Goal: Information Seeking & Learning: Learn about a topic

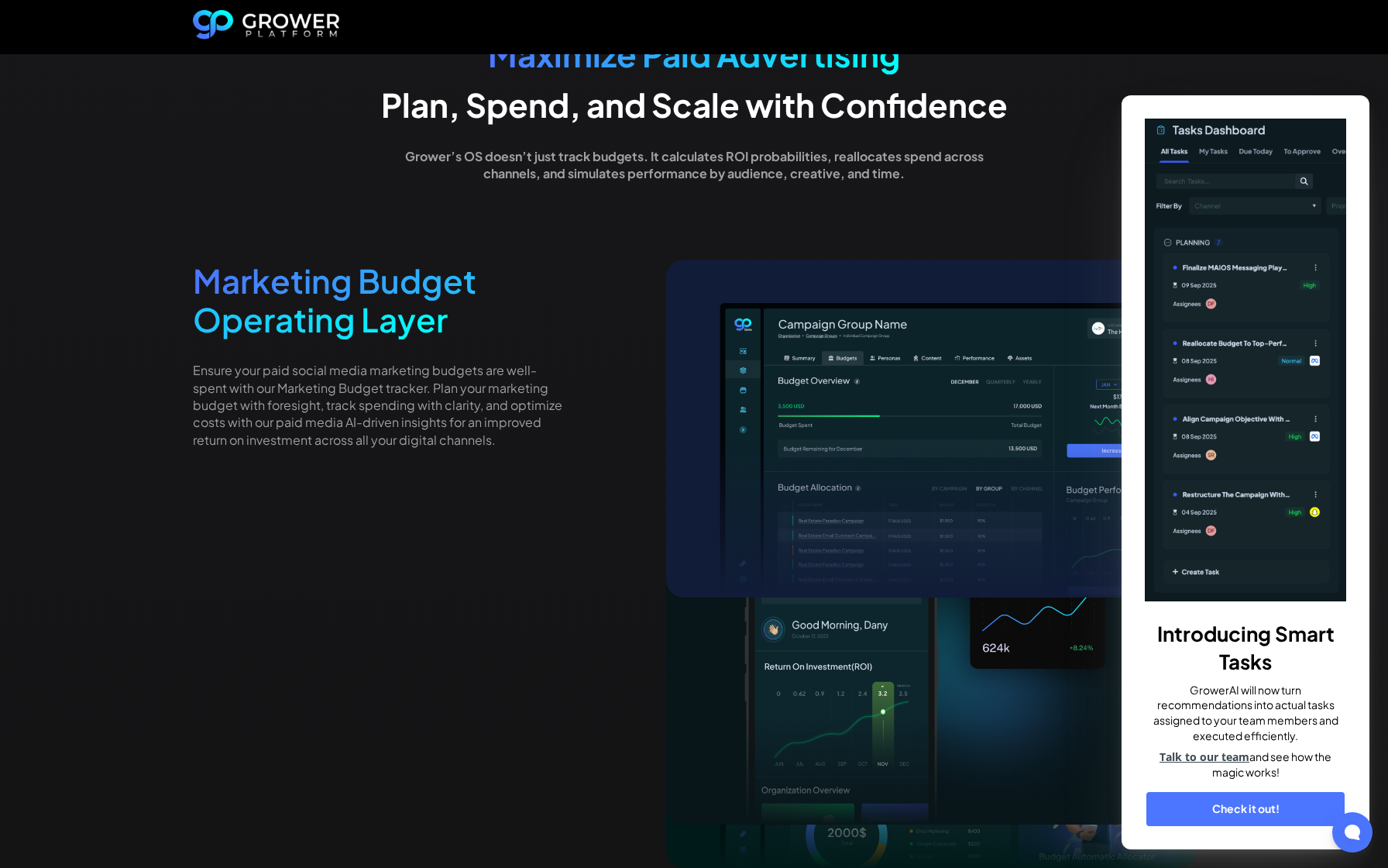
scroll to position [3340, 0]
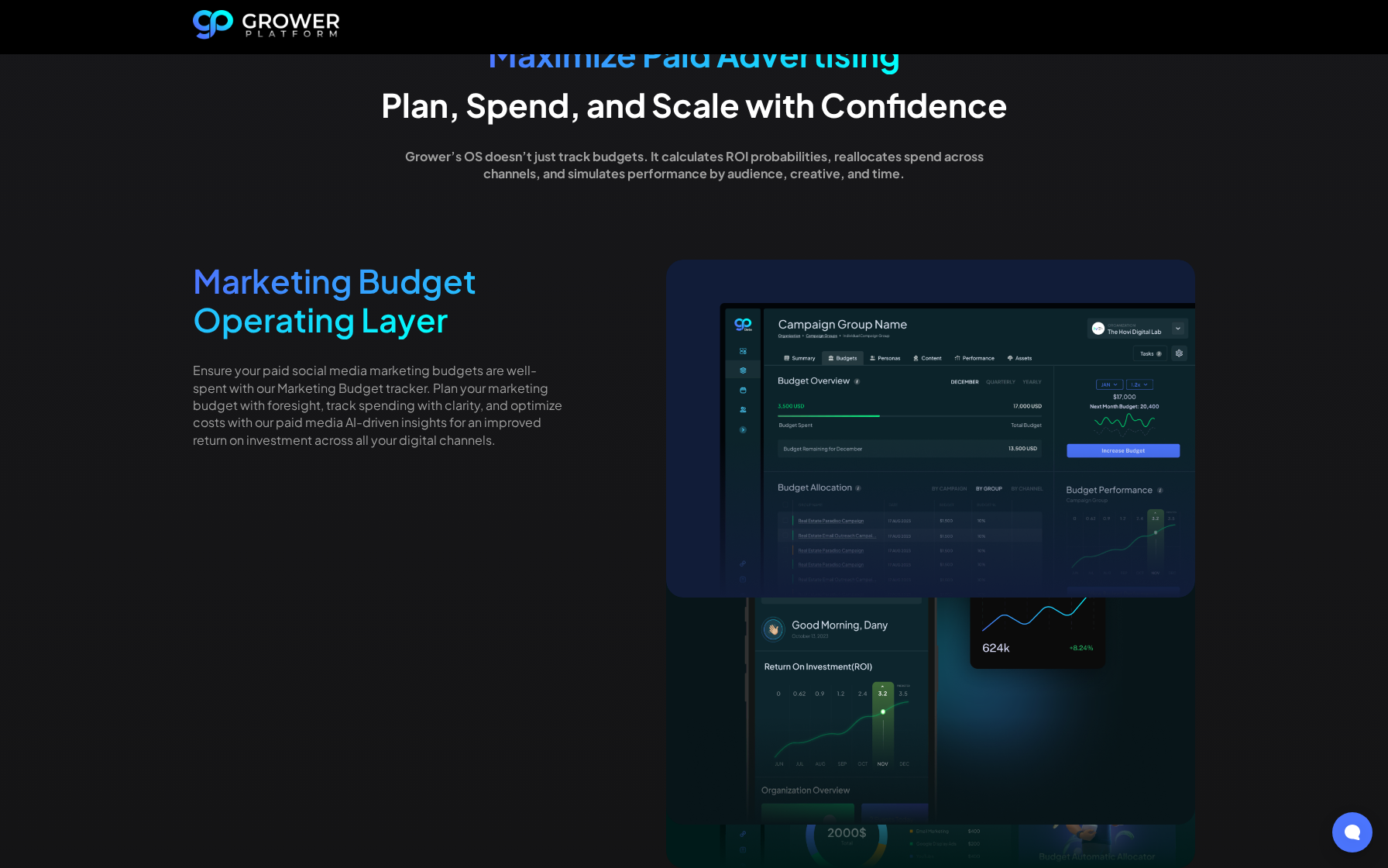
scroll to position [3340, 0]
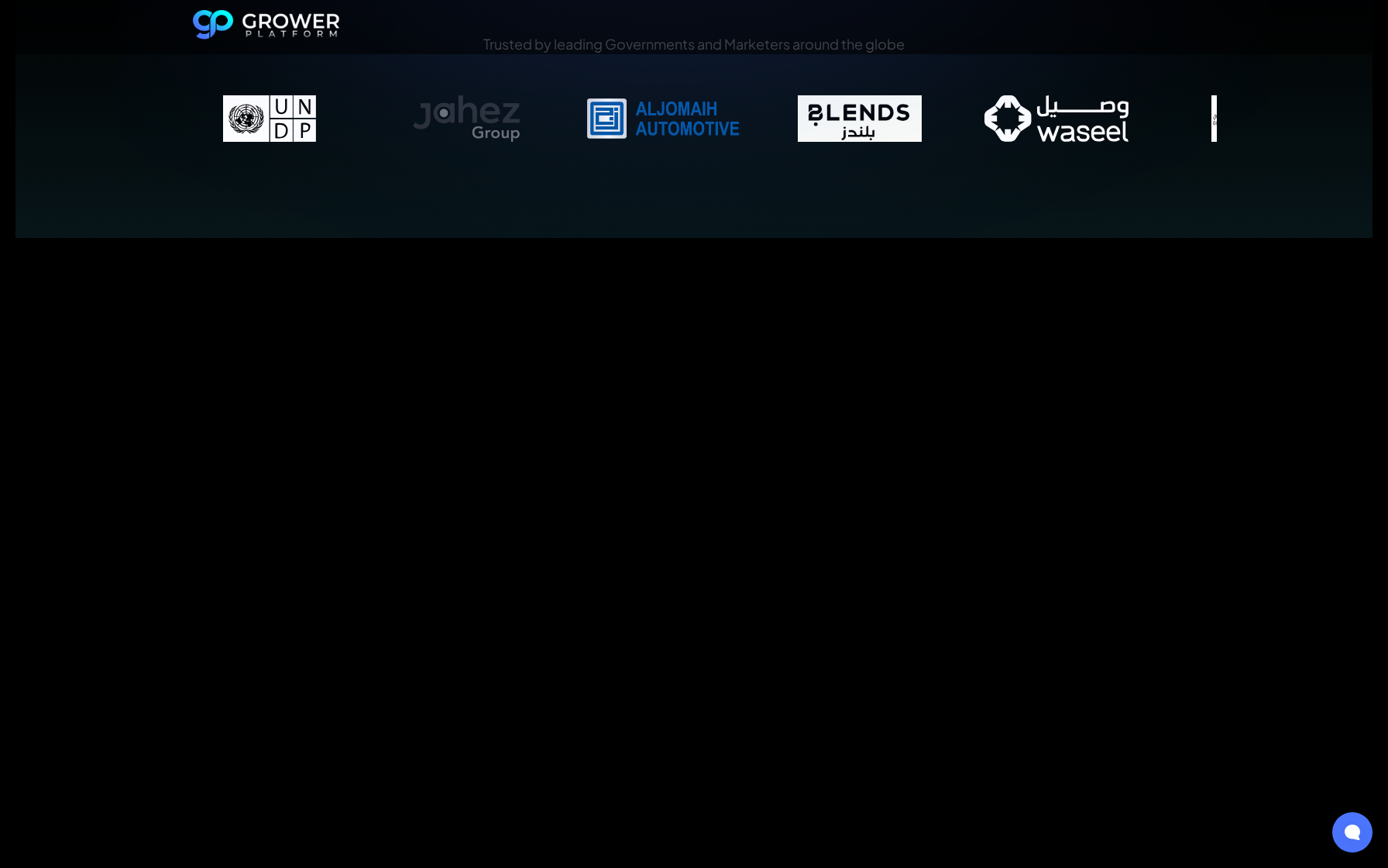
scroll to position [1670, 0]
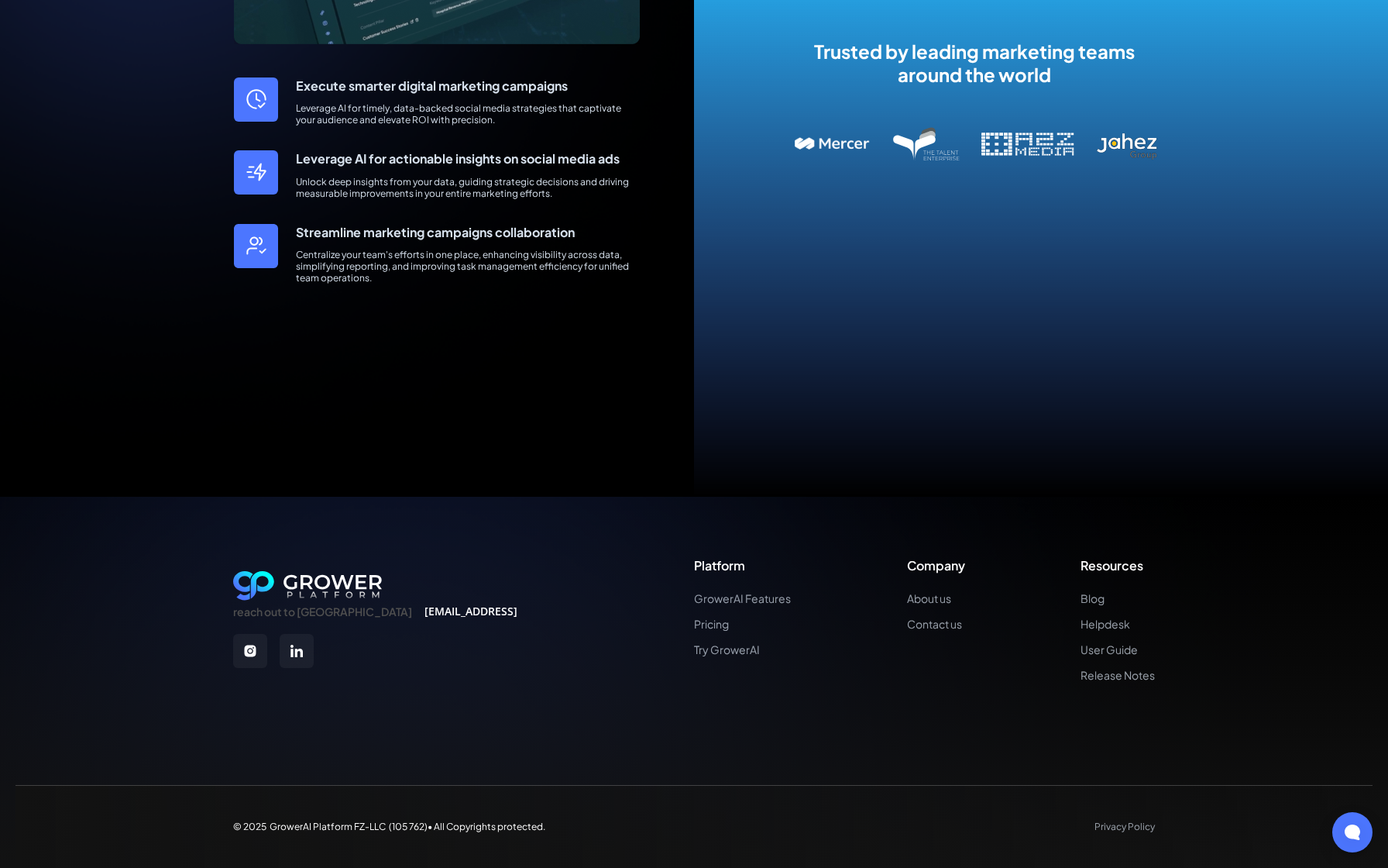
scroll to position [3340, 0]
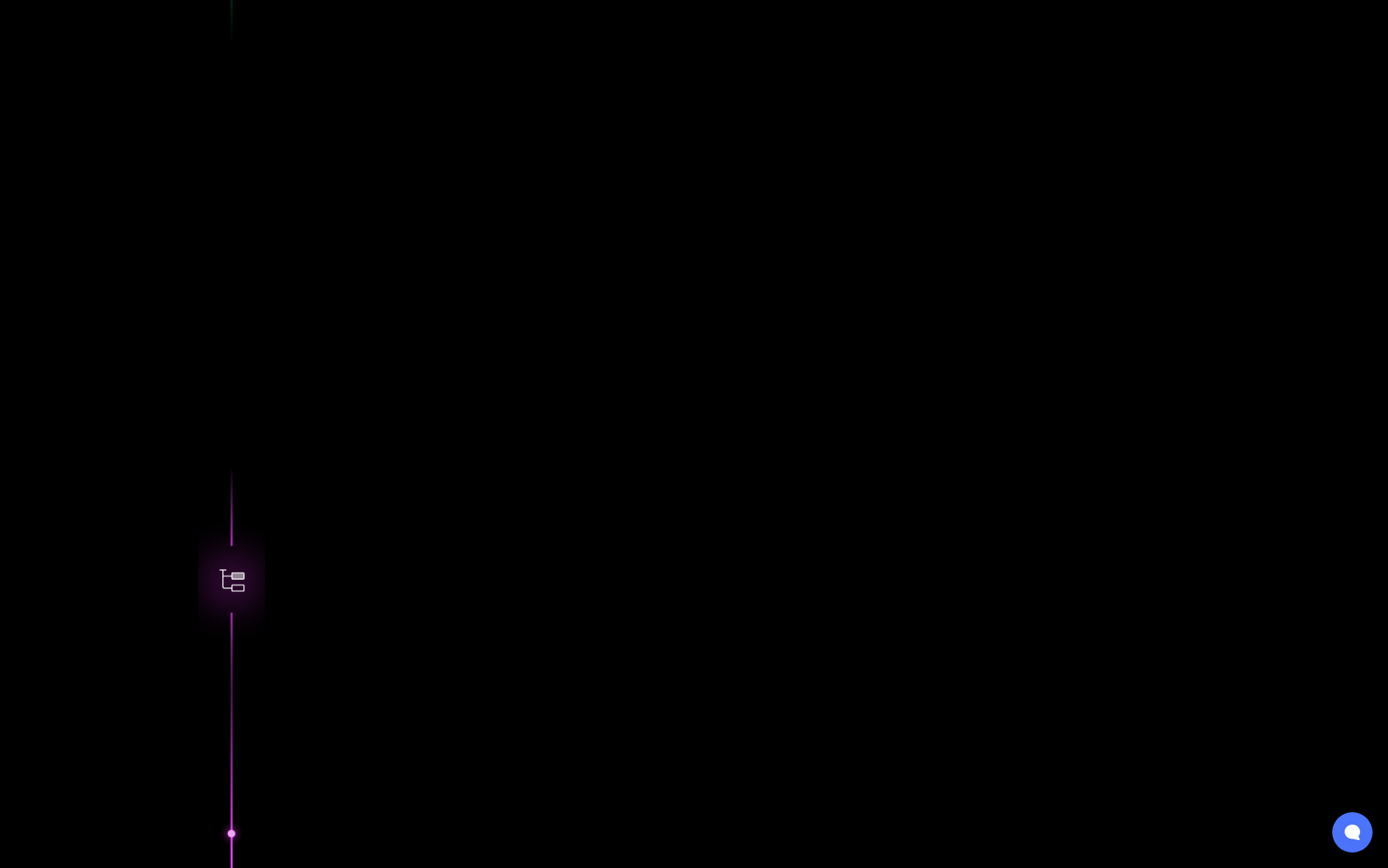
scroll to position [3340, 0]
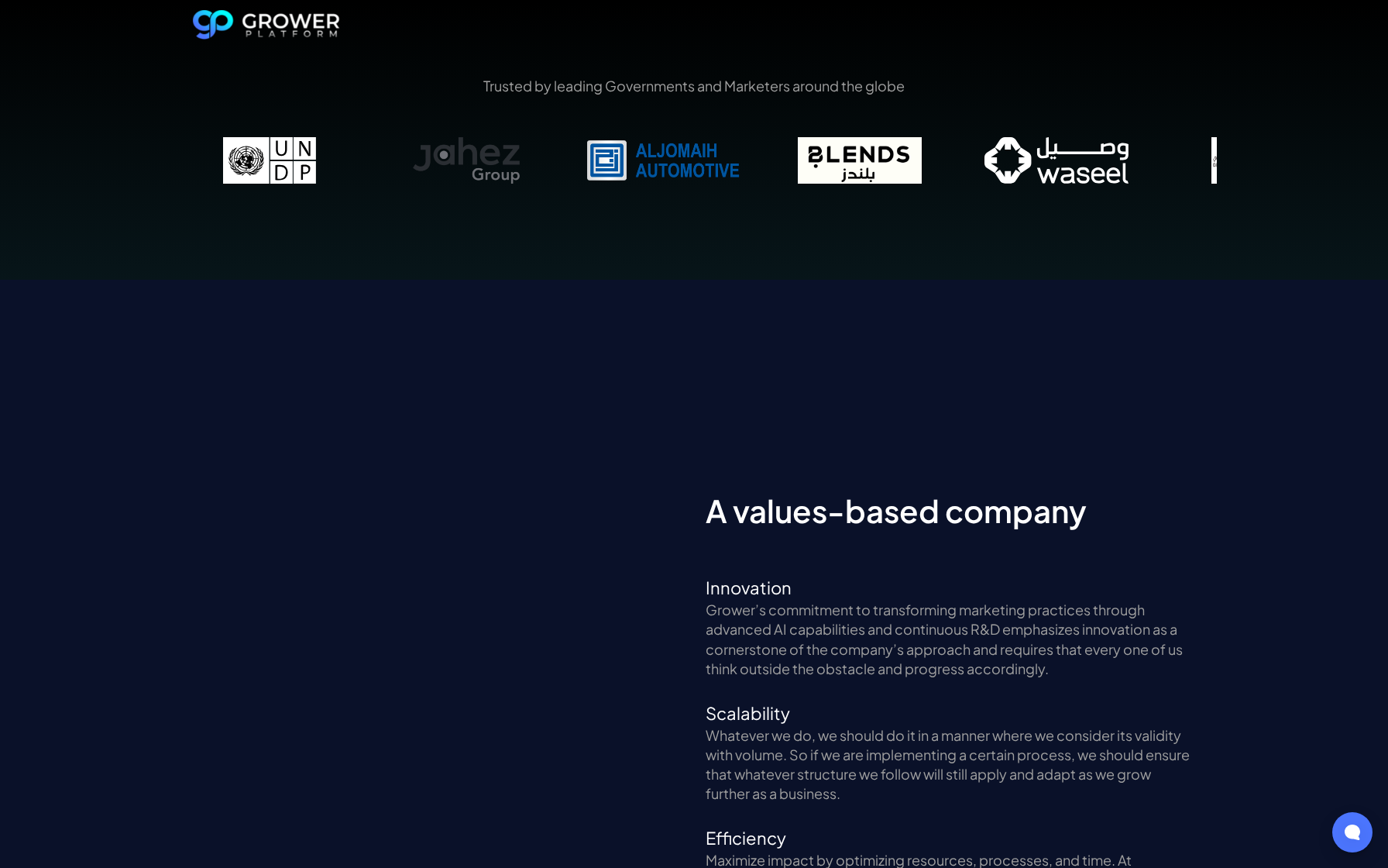
scroll to position [3340, 0]
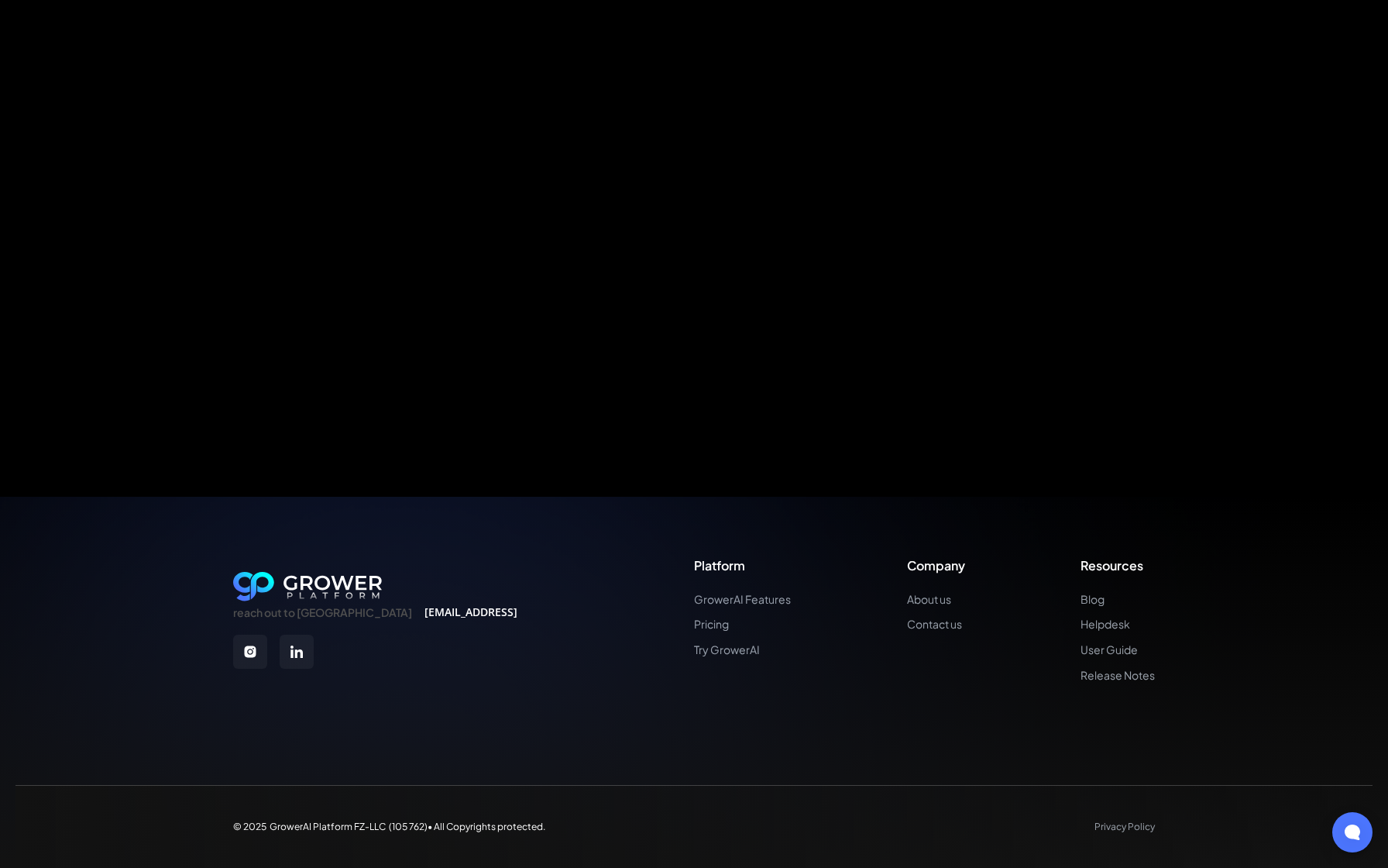
scroll to position [3340, 0]
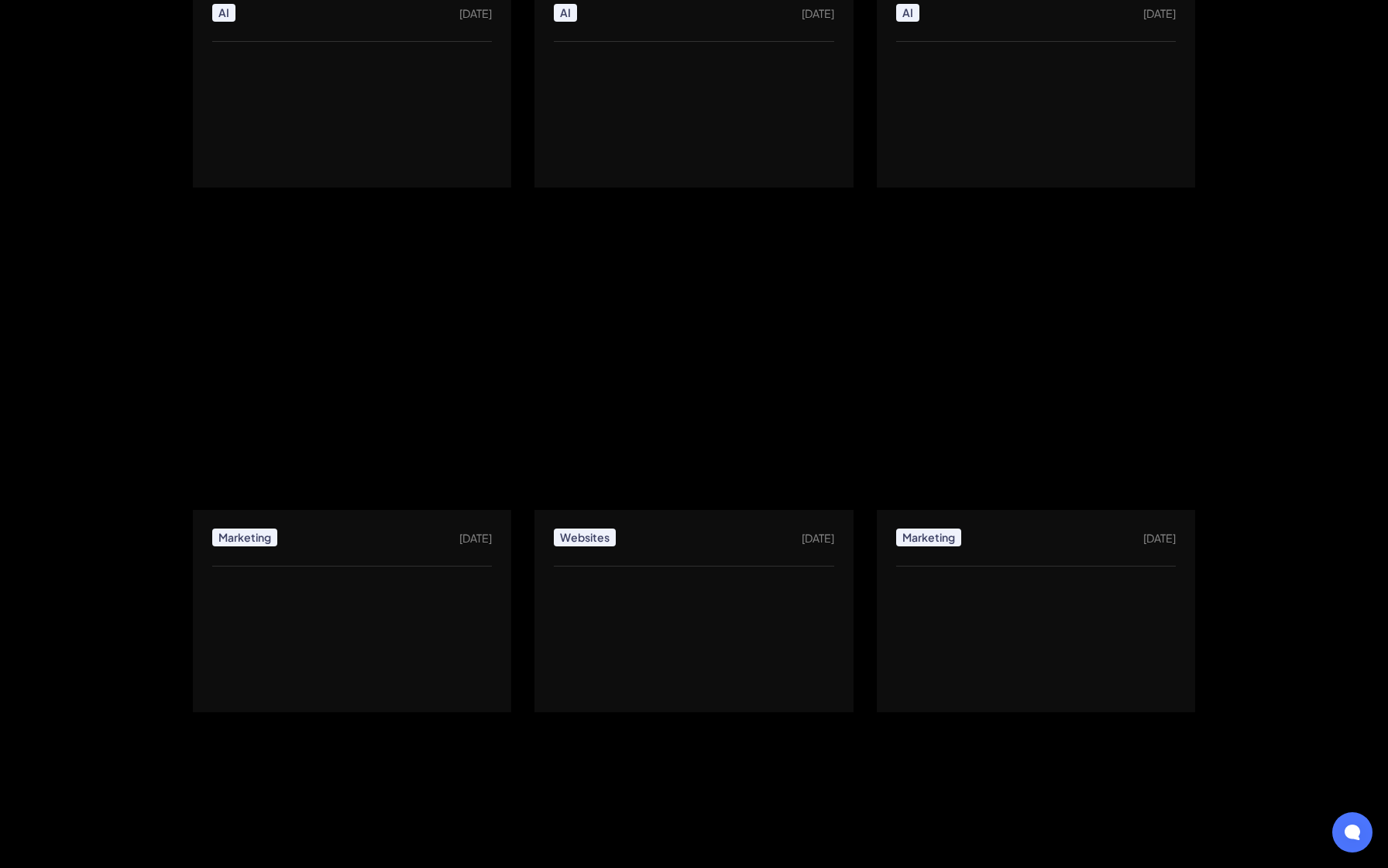
scroll to position [3340, 0]
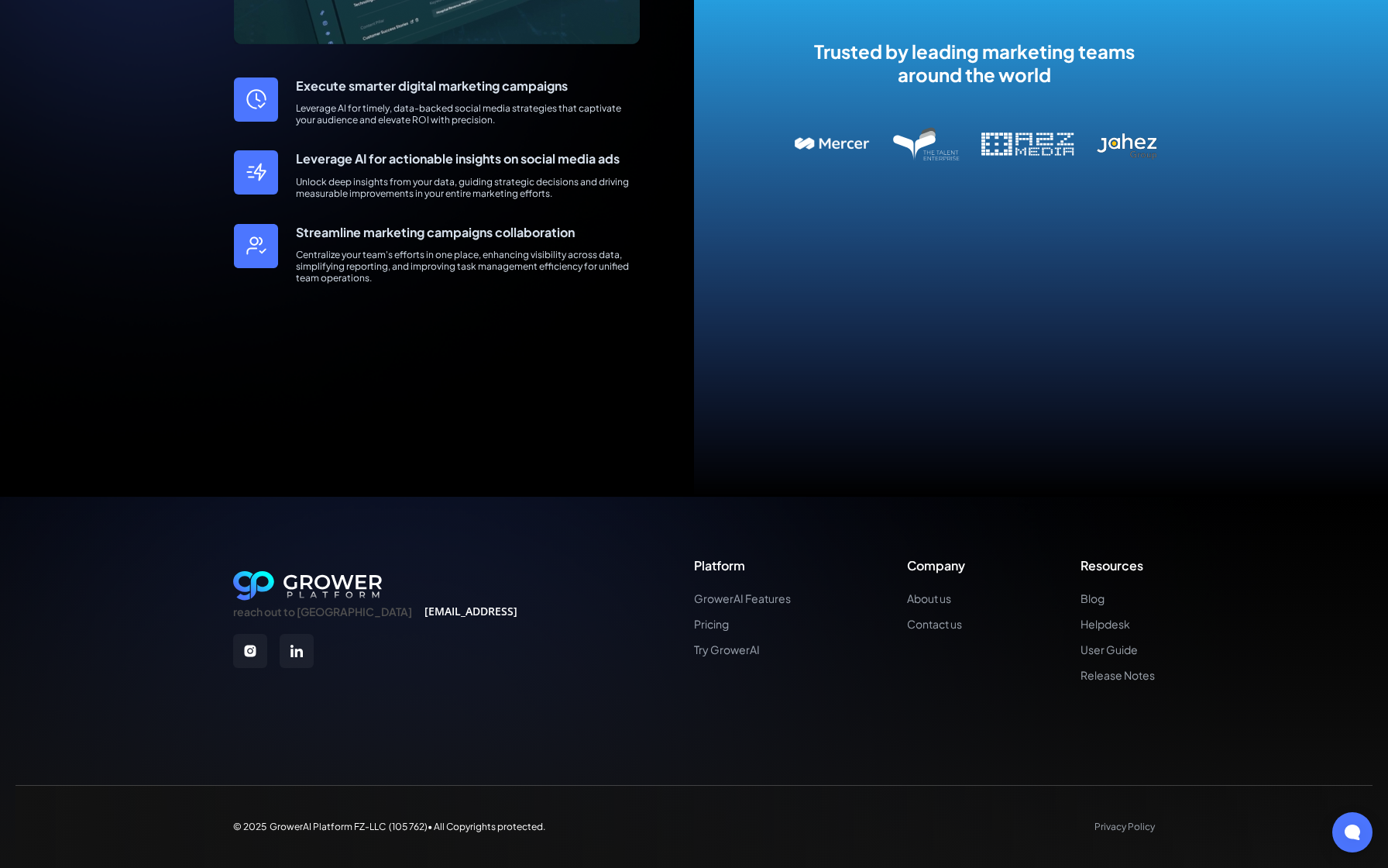
scroll to position [3340, 0]
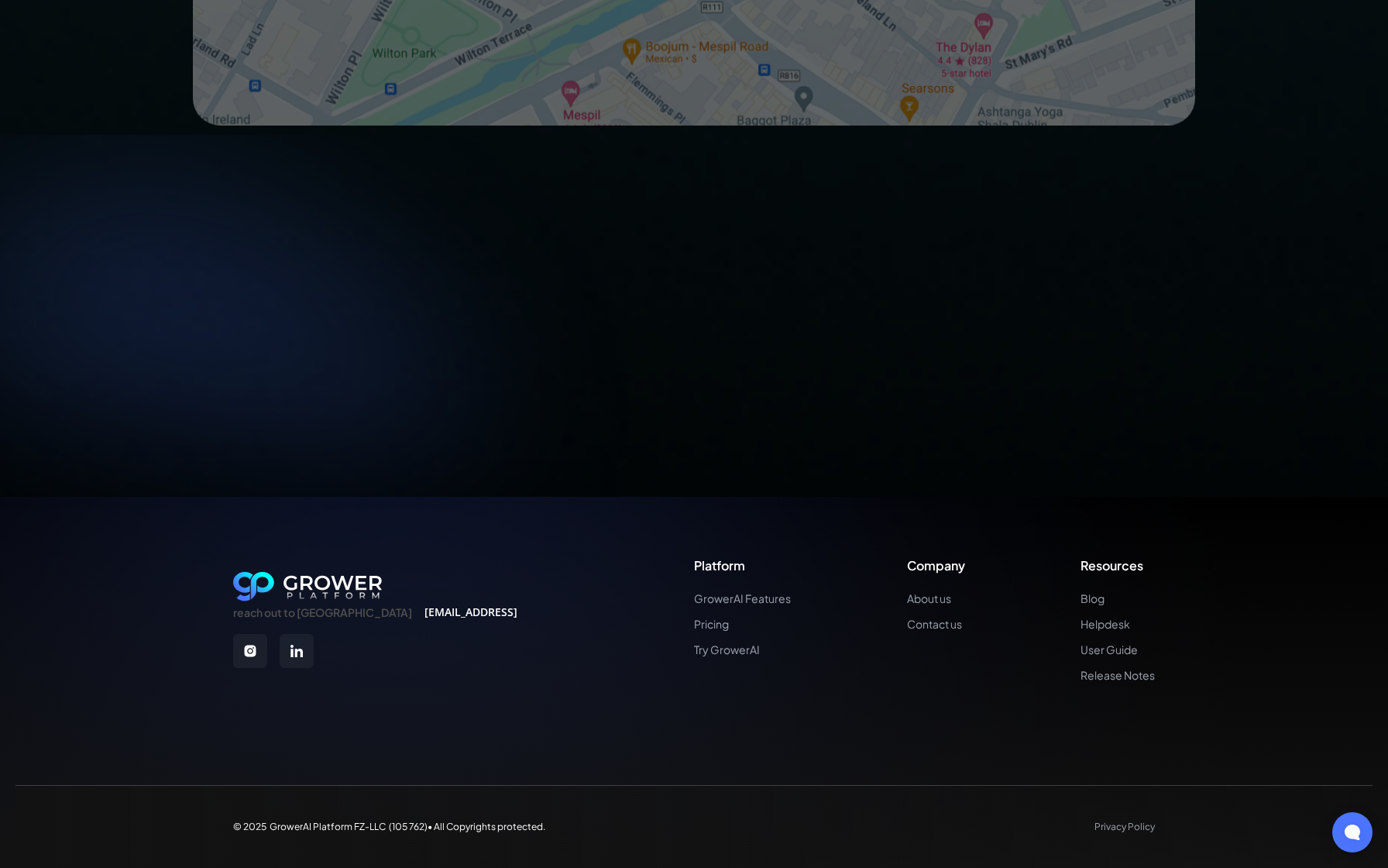
scroll to position [3340, 0]
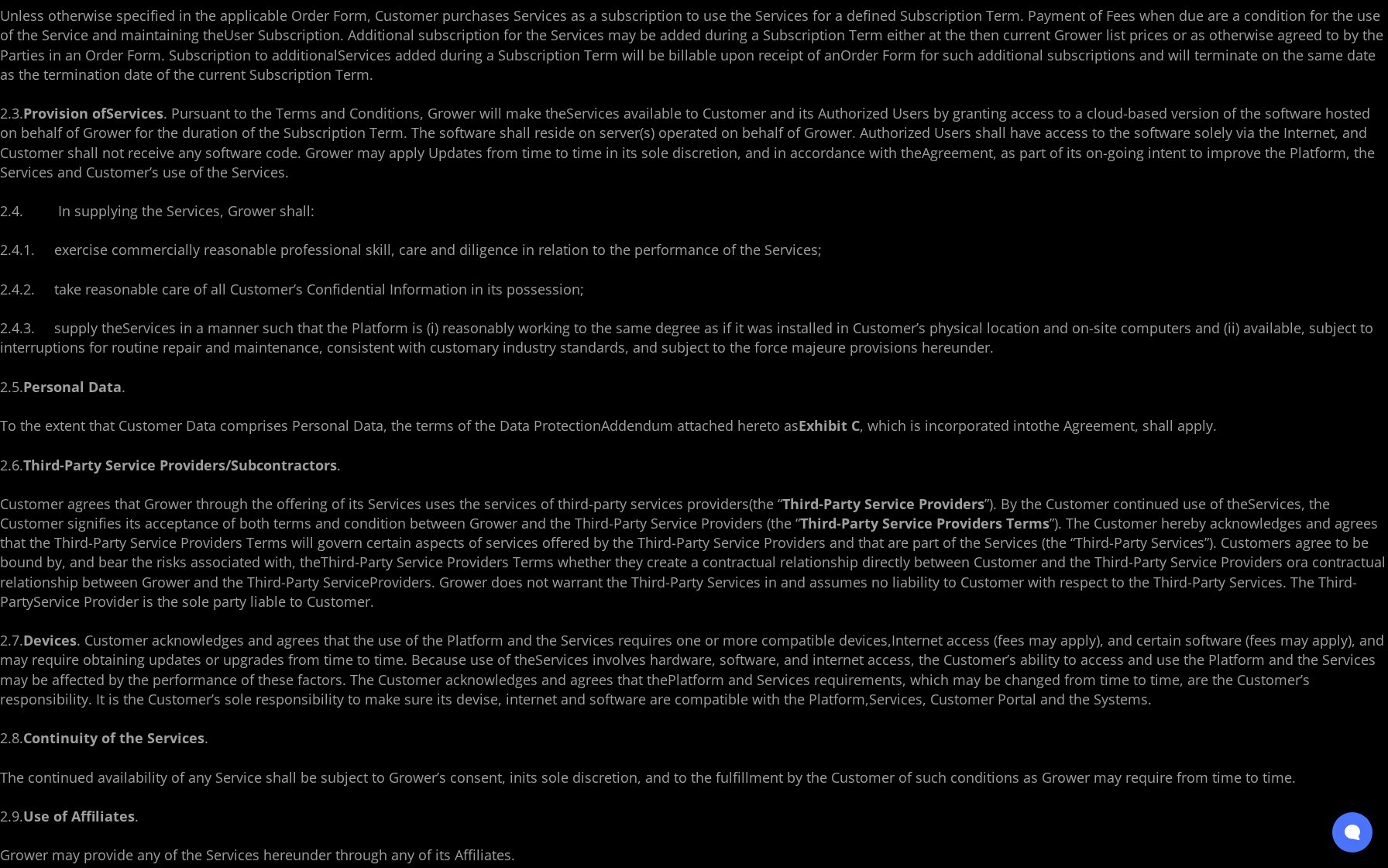
scroll to position [2506, 0]
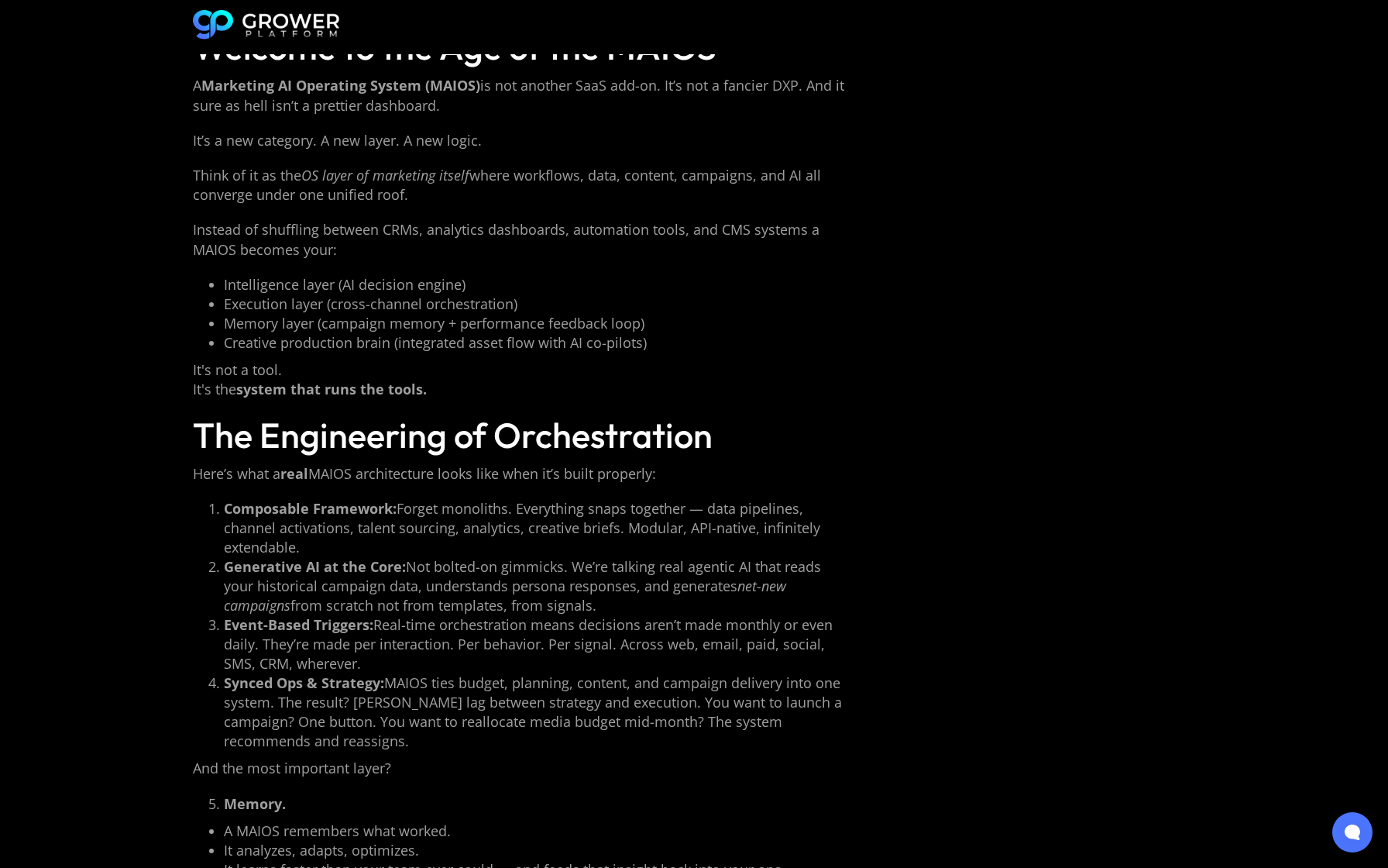
scroll to position [3340, 0]
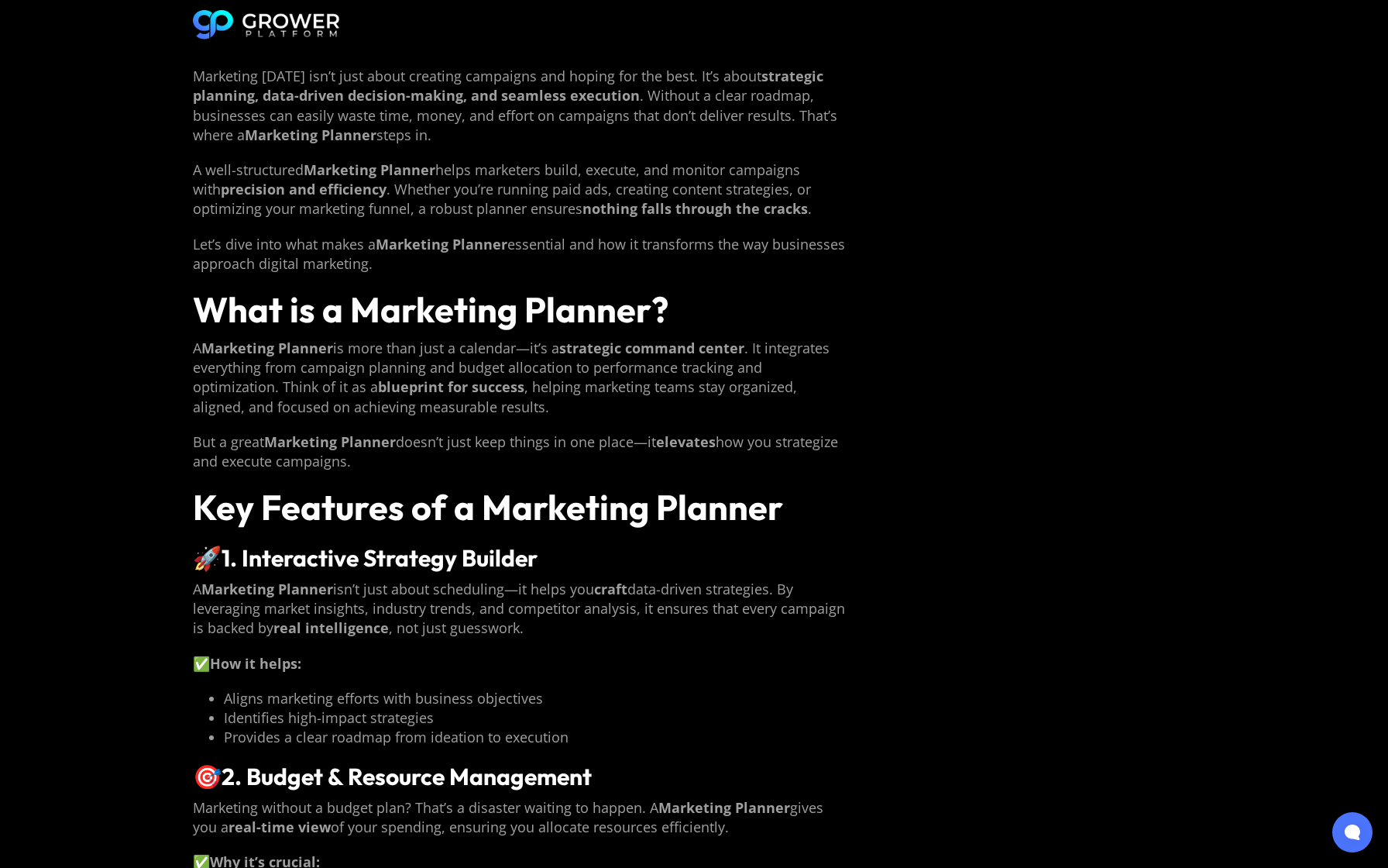
scroll to position [2506, 0]
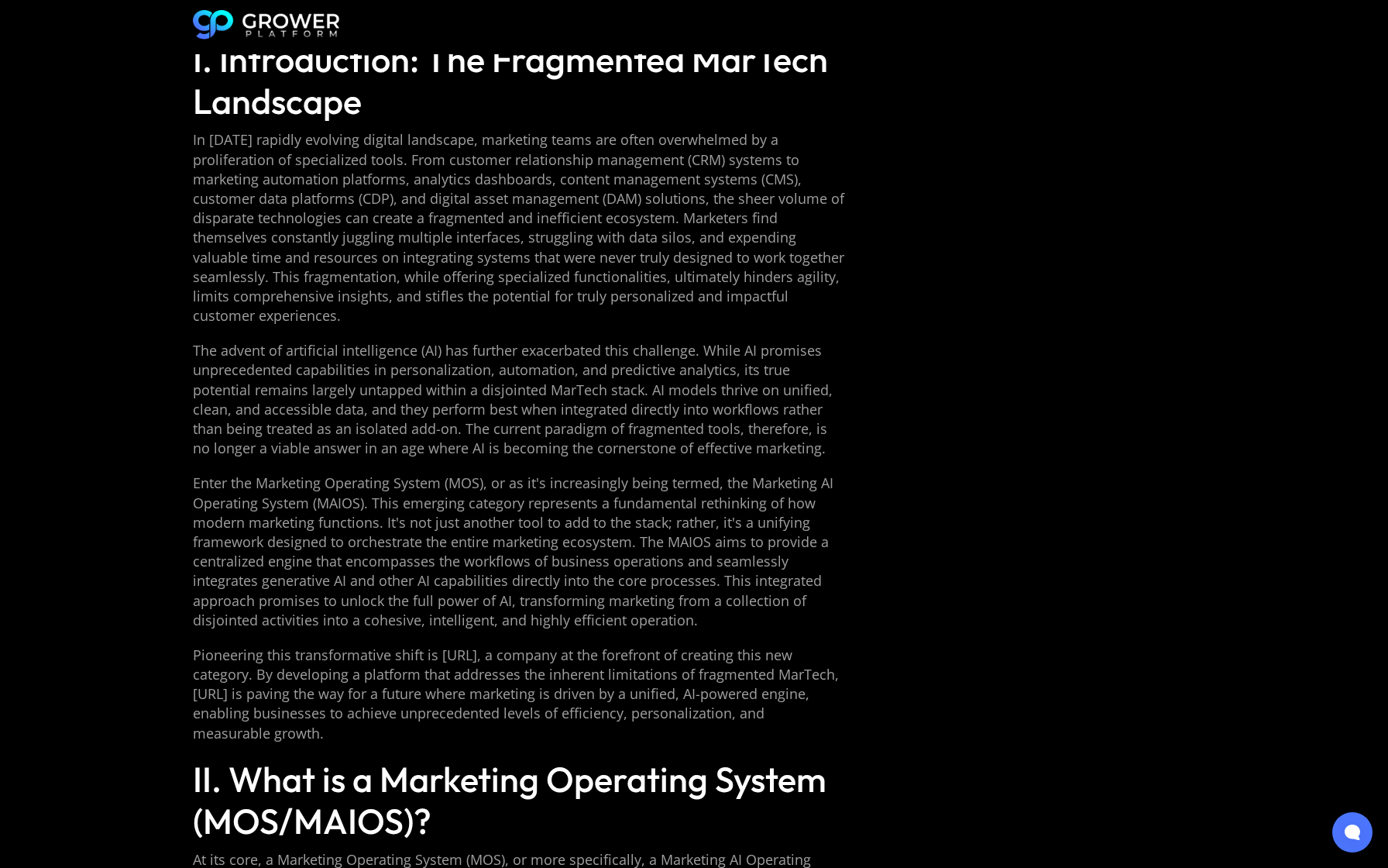
scroll to position [2506, 0]
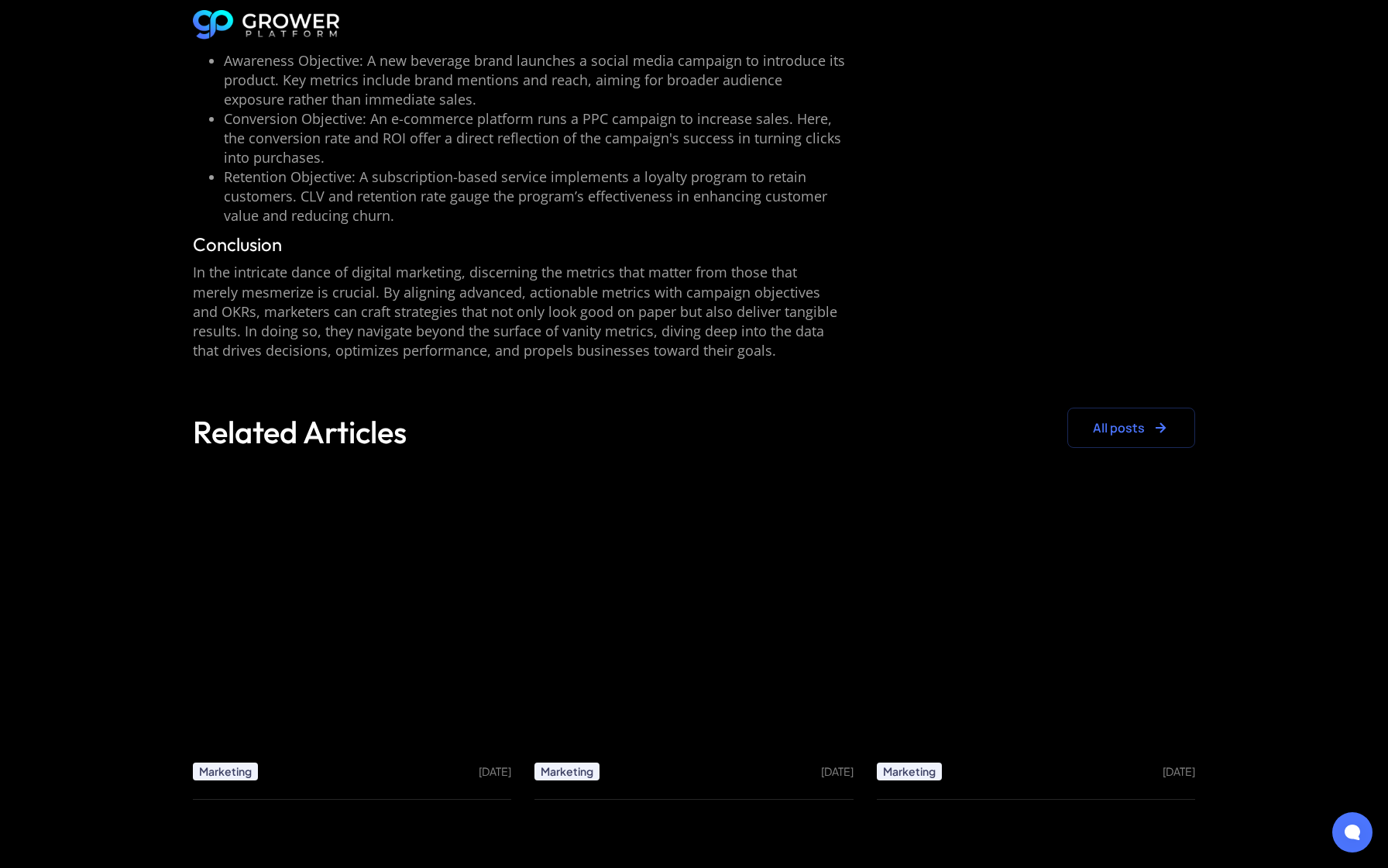
scroll to position [3340, 0]
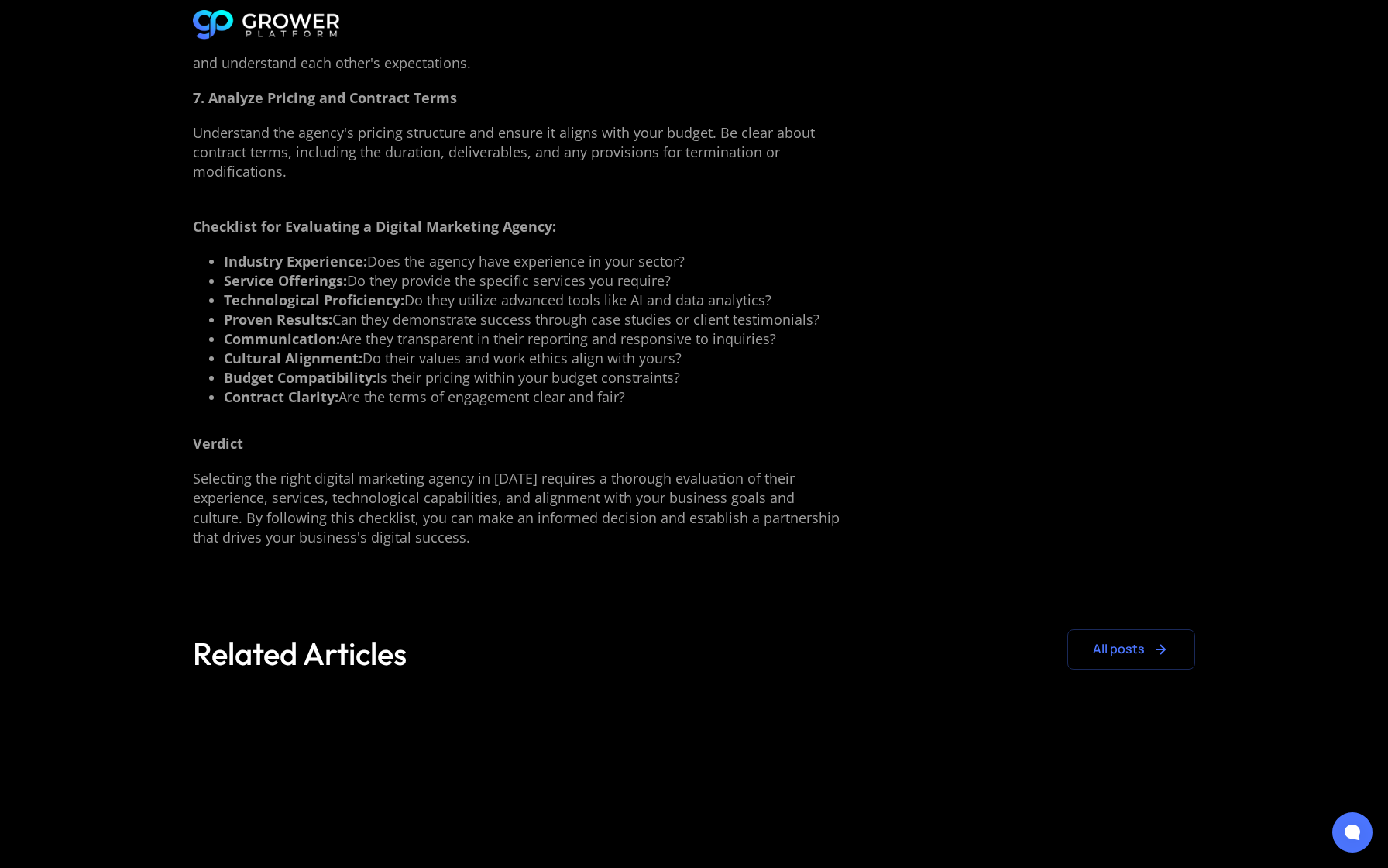
scroll to position [3340, 0]
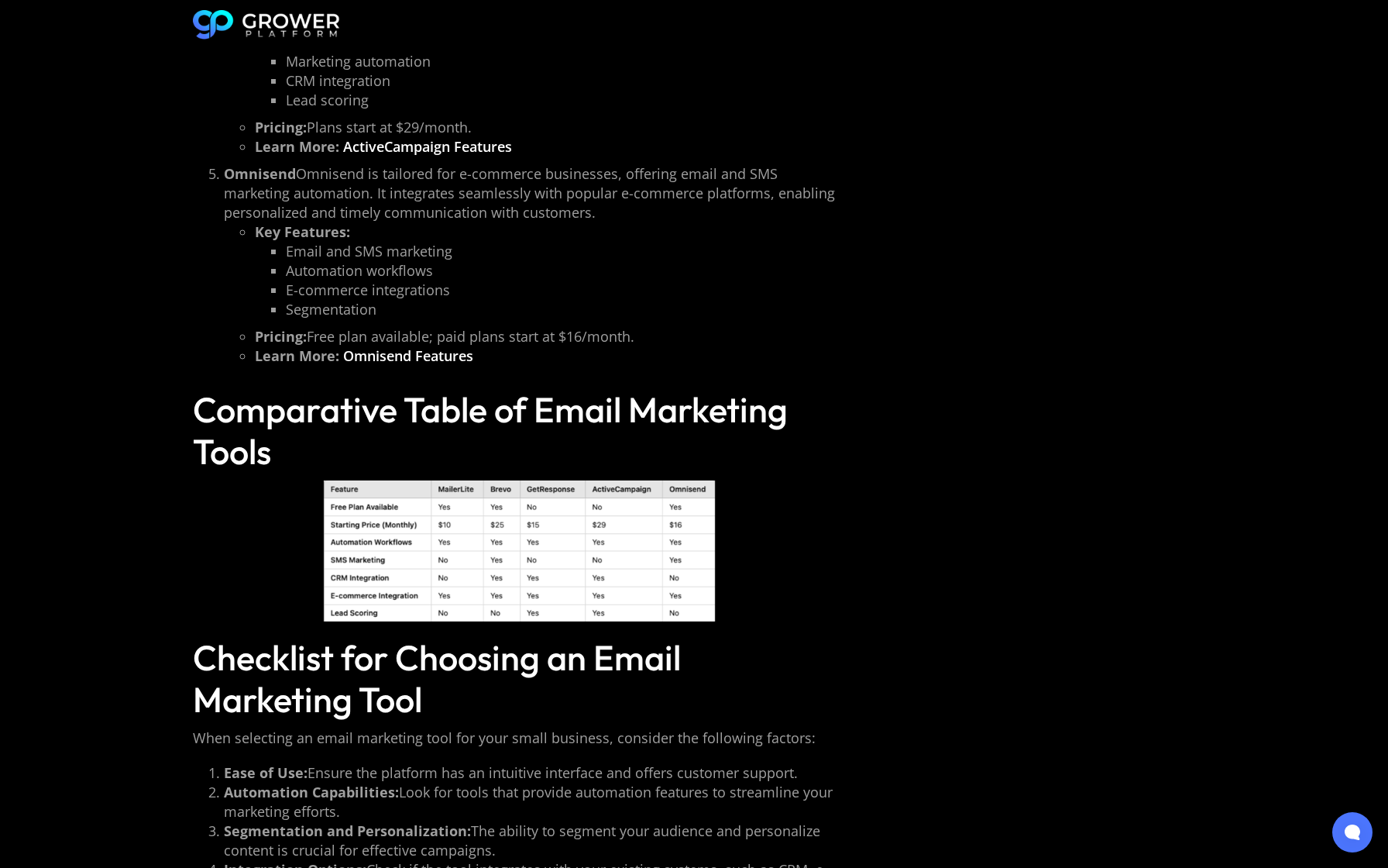
scroll to position [3340, 0]
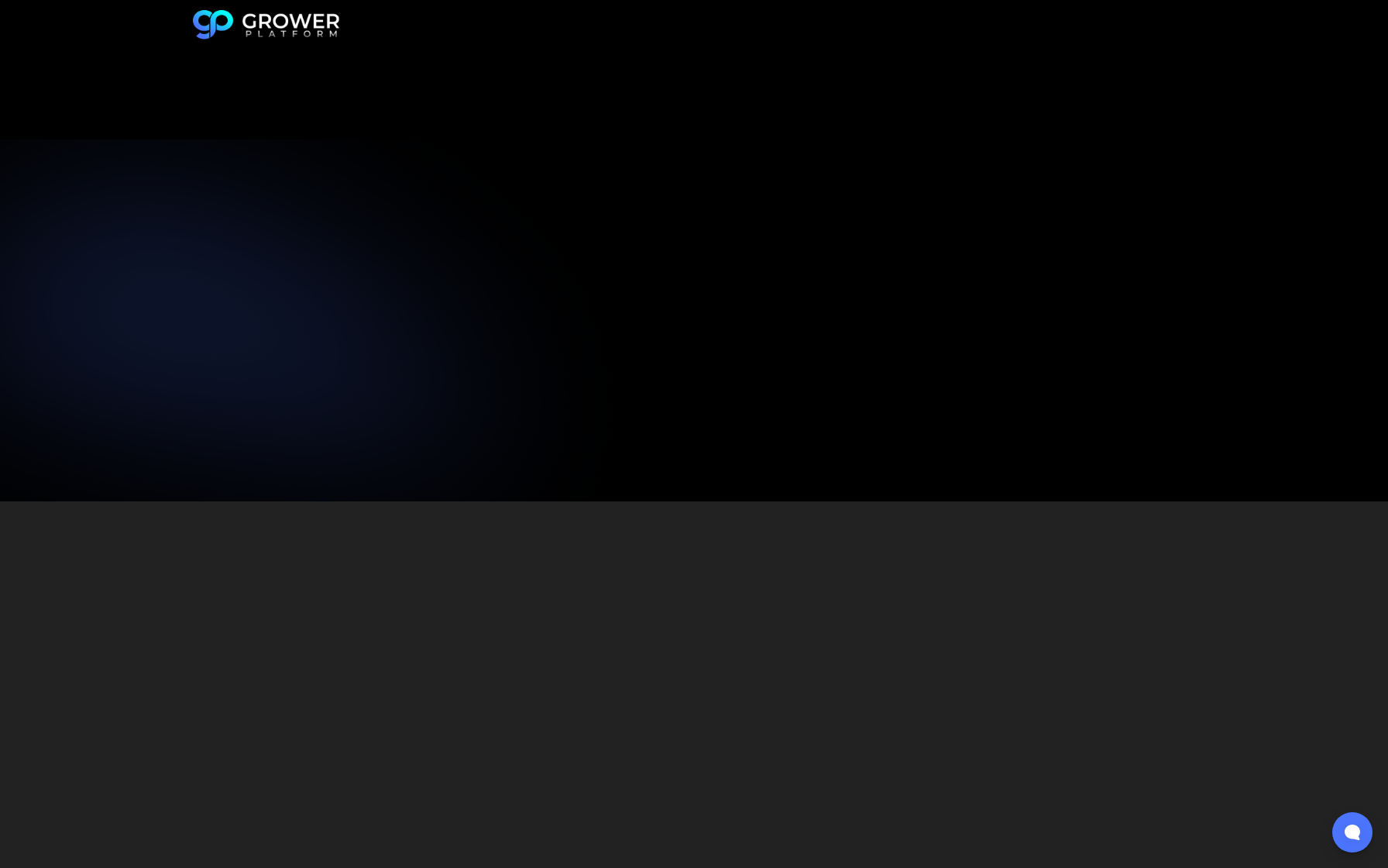
scroll to position [3340, 0]
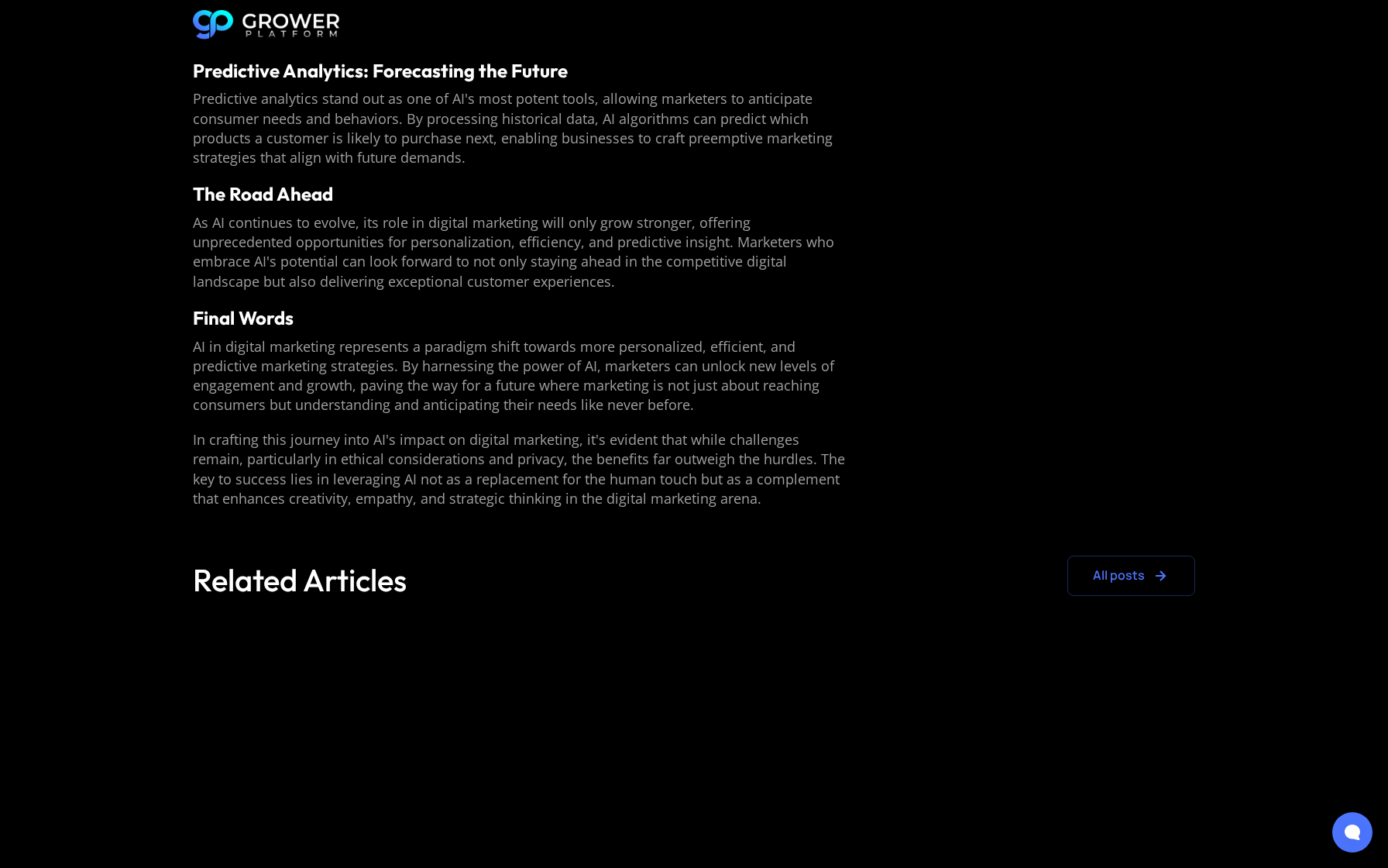
scroll to position [2506, 0]
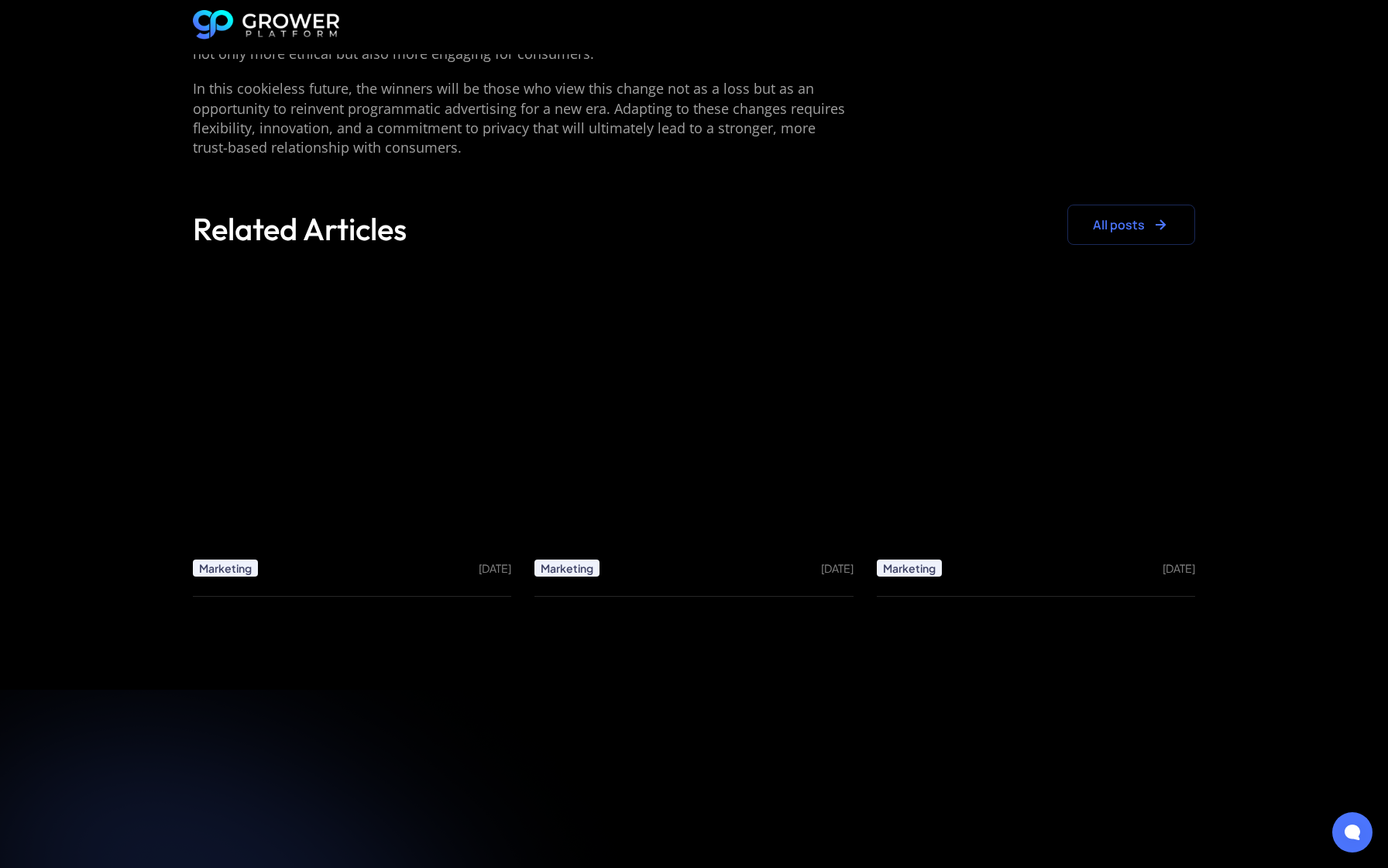
scroll to position [3340, 0]
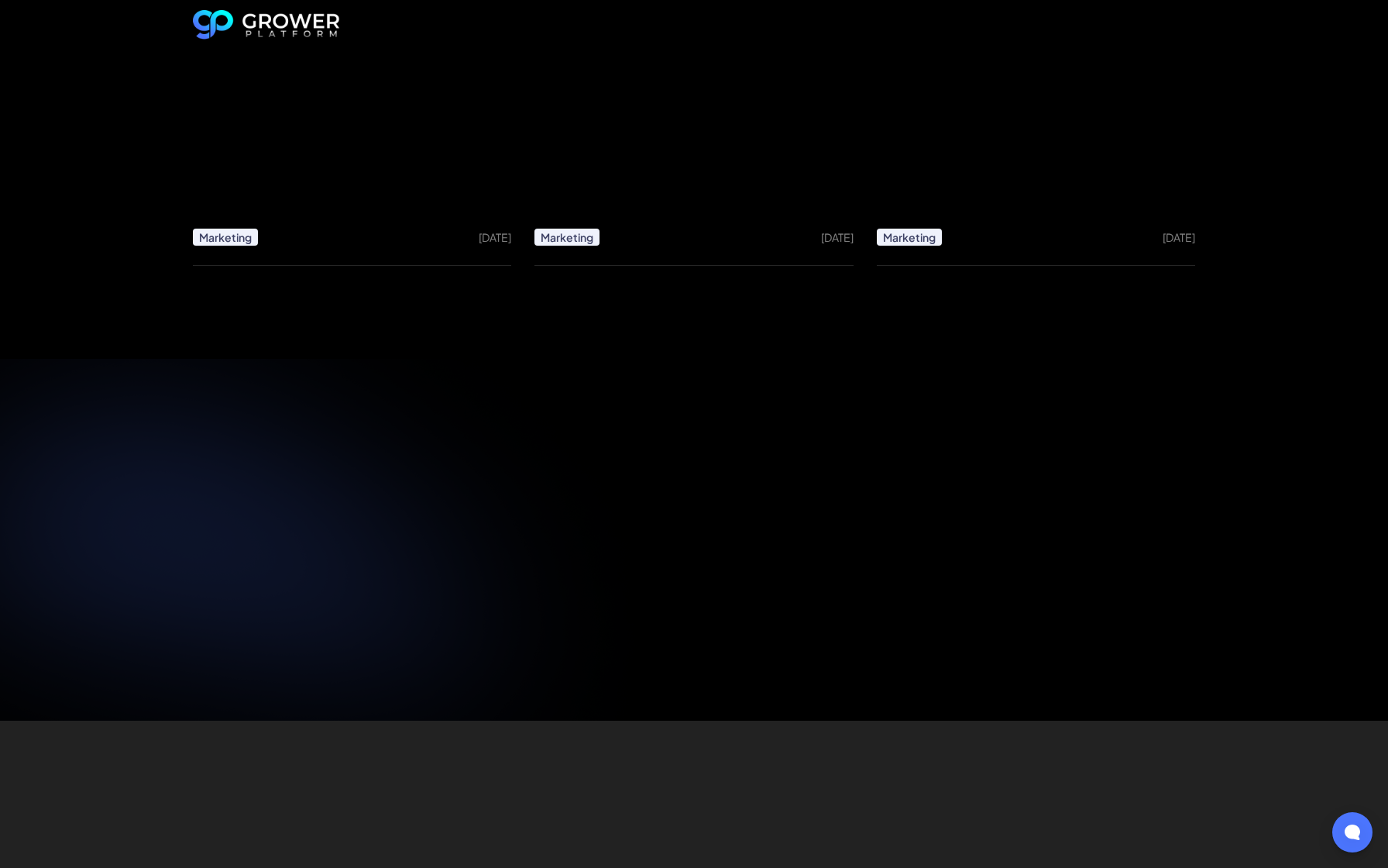
scroll to position [3340, 0]
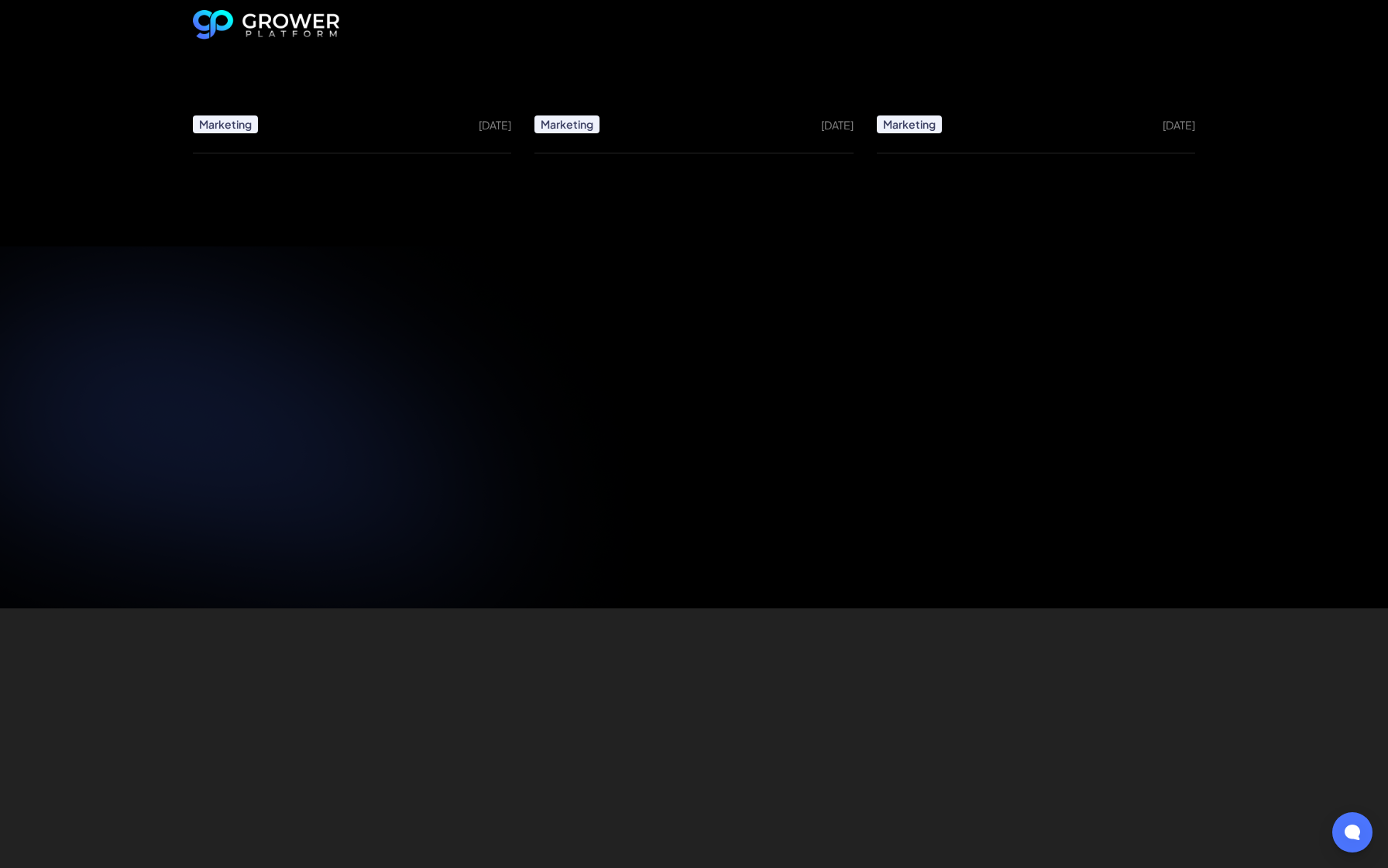
scroll to position [3340, 0]
